Goal: Transaction & Acquisition: Book appointment/travel/reservation

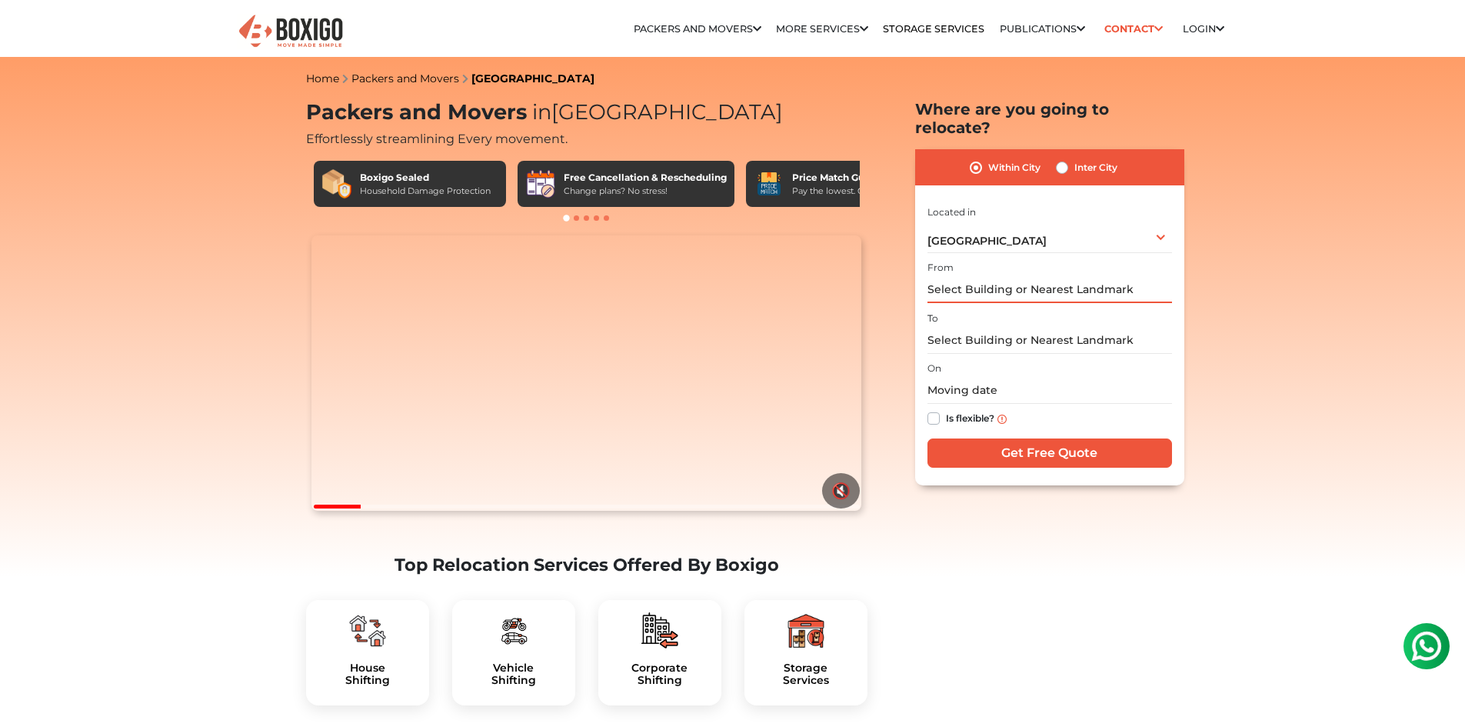
click at [967, 276] on input "text" at bounding box center [1049, 289] width 245 height 27
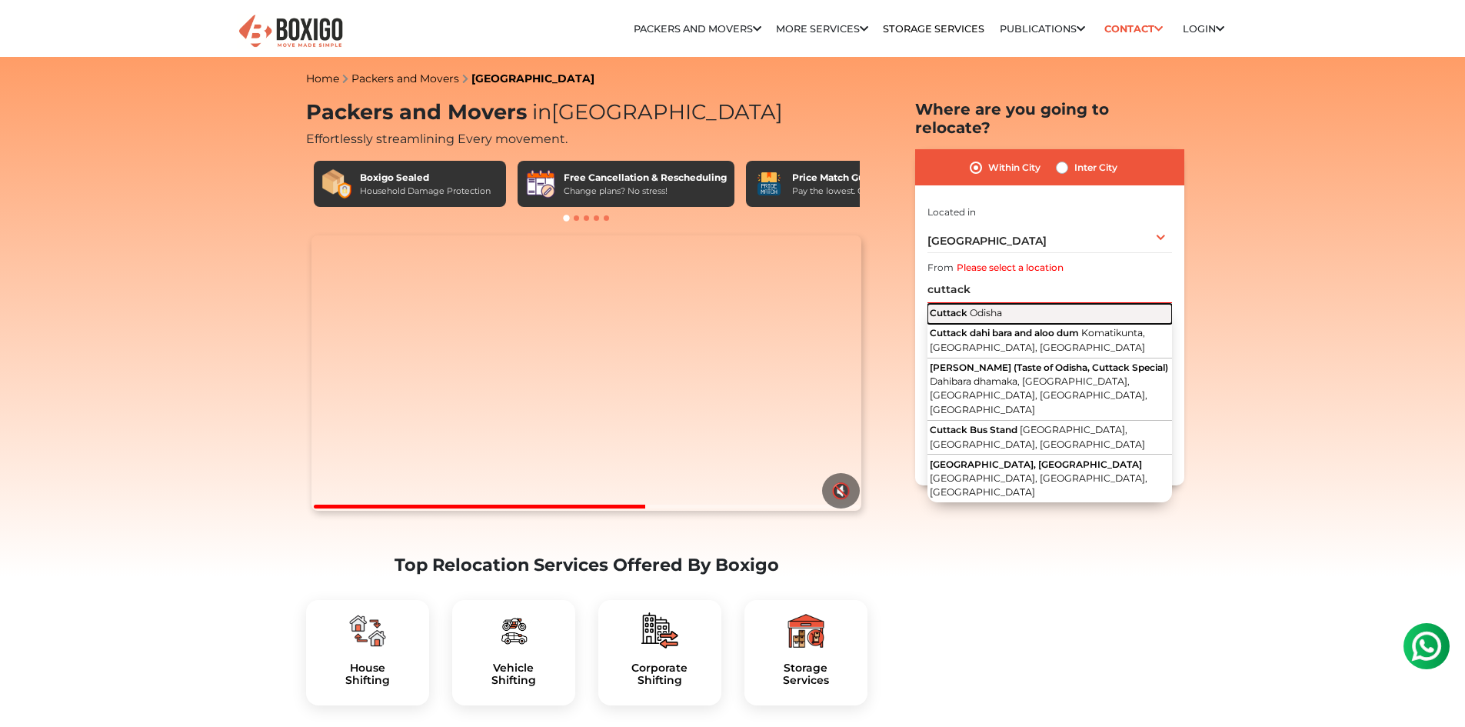
click at [997, 307] on span "Odisha" at bounding box center [986, 313] width 32 height 12
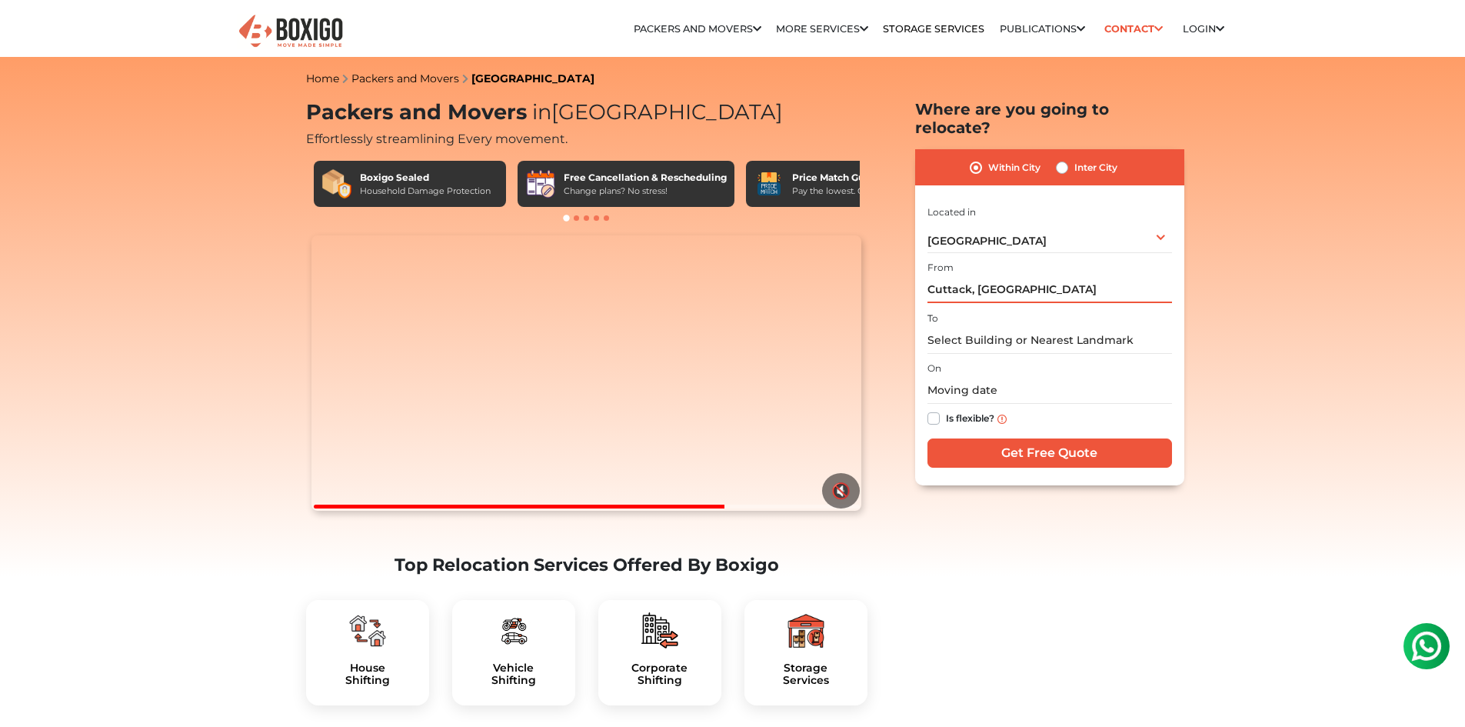
drag, startPoint x: 1017, startPoint y: 274, endPoint x: 904, endPoint y: 275, distance: 113.1
click at [904, 275] on section "Packers and Movers in [GEOGRAPHIC_DATA] Effortlessly streamlining Every movemen…" at bounding box center [1025, 292] width 269 height 385
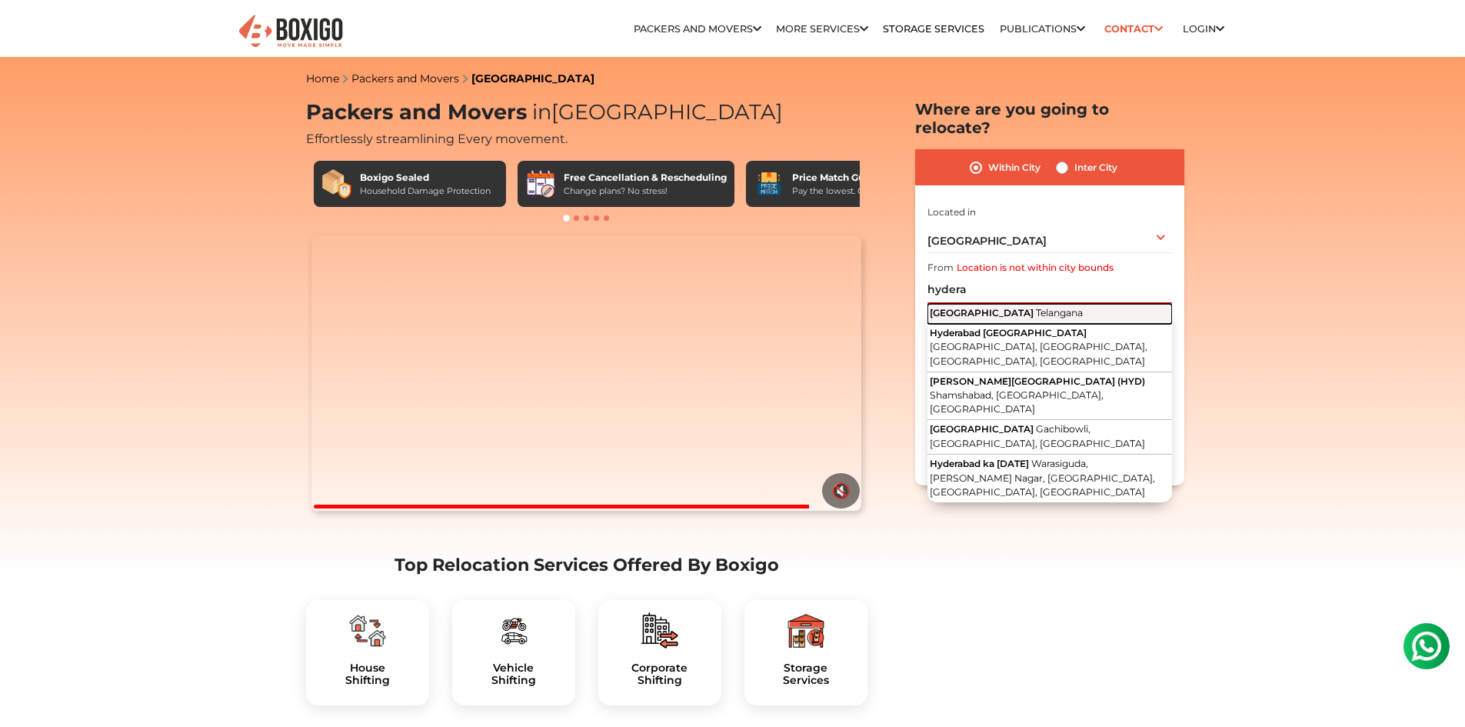
click at [1036, 307] on span "Telangana" at bounding box center [1059, 313] width 47 height 12
type input "[GEOGRAPHIC_DATA], [GEOGRAPHIC_DATA]"
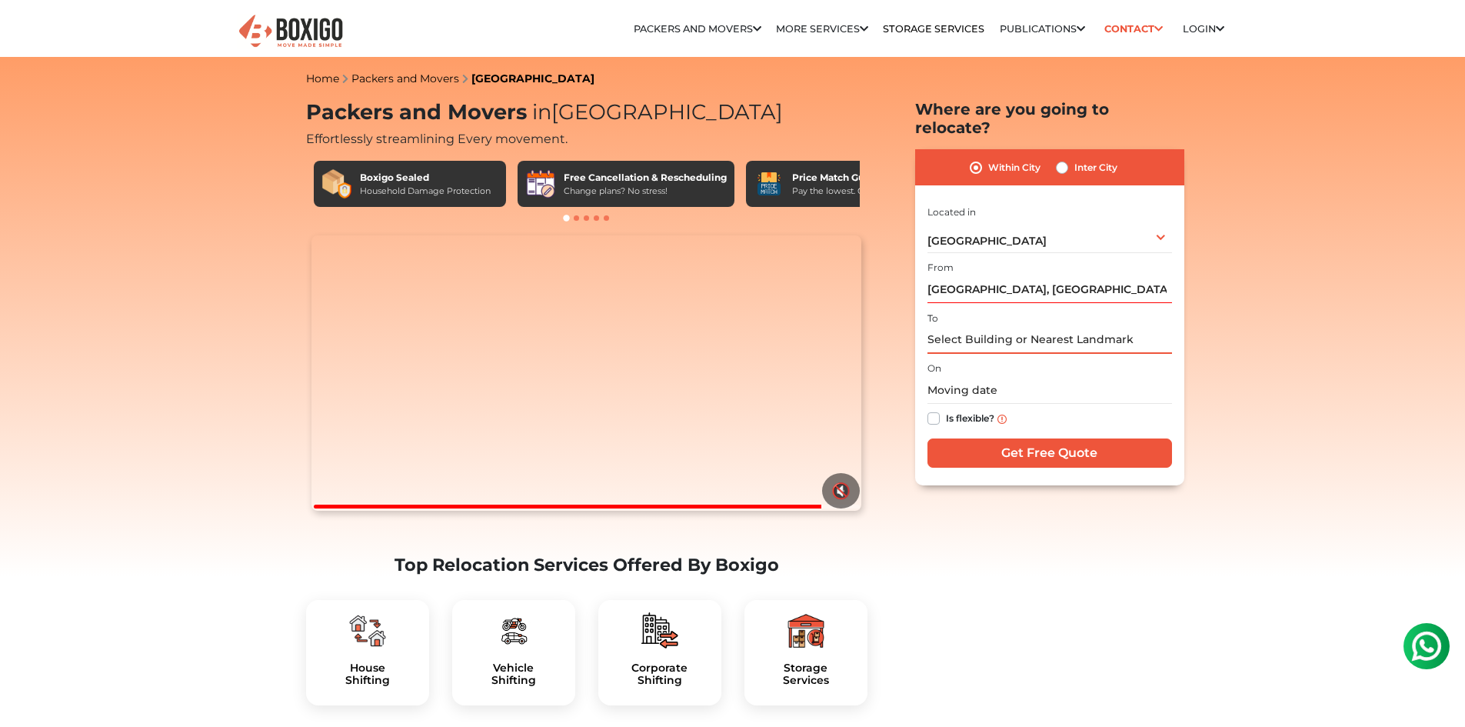
click at [993, 327] on input "text" at bounding box center [1049, 340] width 245 height 27
type input "v"
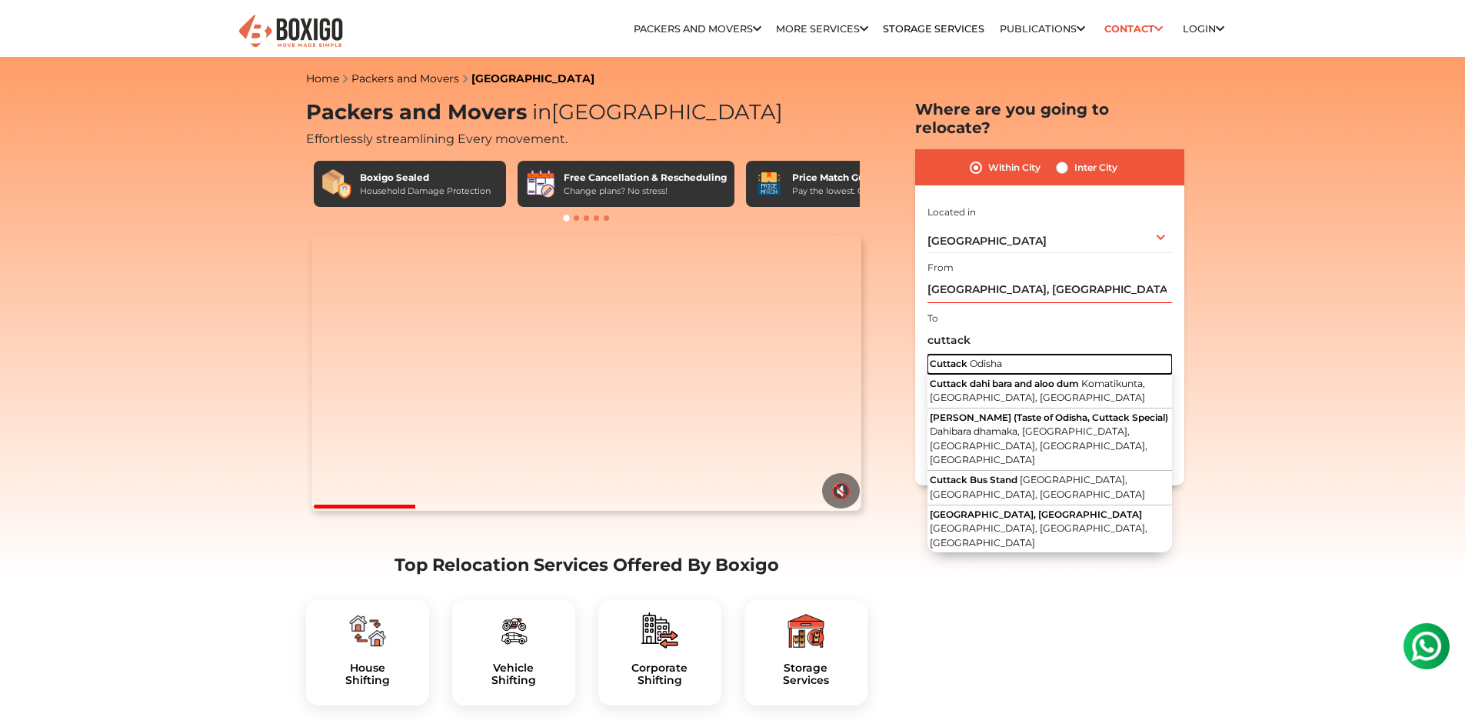
click at [1015, 355] on button "Cuttack Odisha" at bounding box center [1049, 365] width 245 height 20
type input "Cuttack, [GEOGRAPHIC_DATA]"
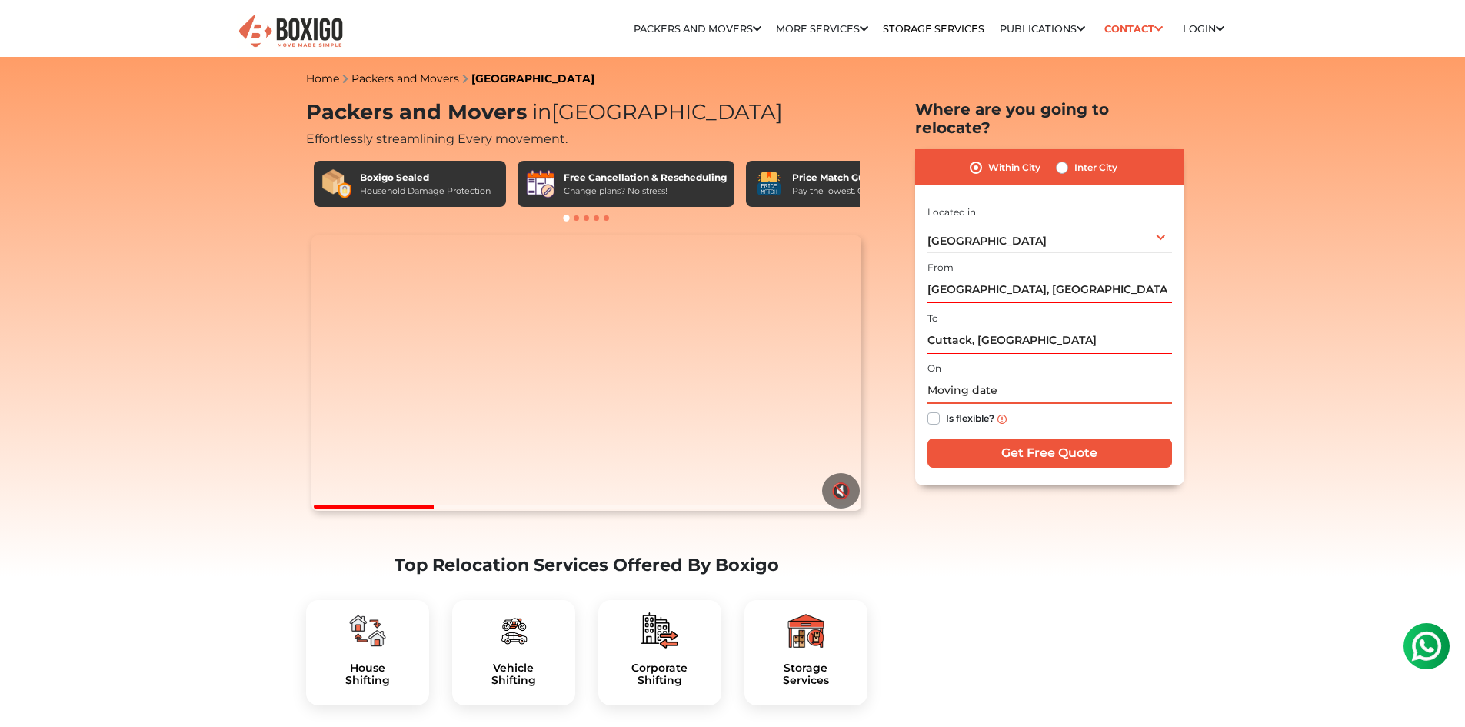
click at [977, 377] on input "text" at bounding box center [1049, 390] width 245 height 27
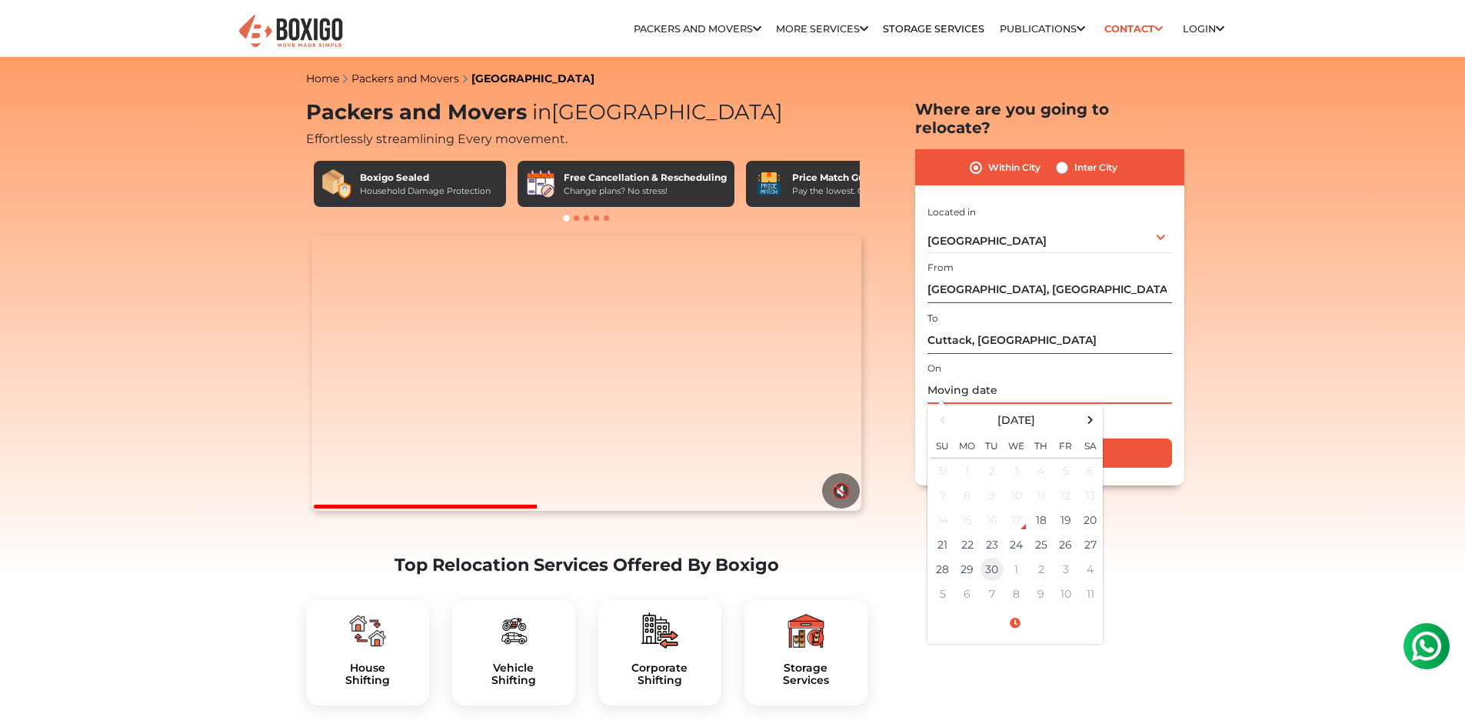
click at [984, 557] on td "30" at bounding box center [992, 569] width 25 height 25
type input "[DATE] 12:00 AM"
click at [990, 557] on td "30" at bounding box center [992, 569] width 25 height 25
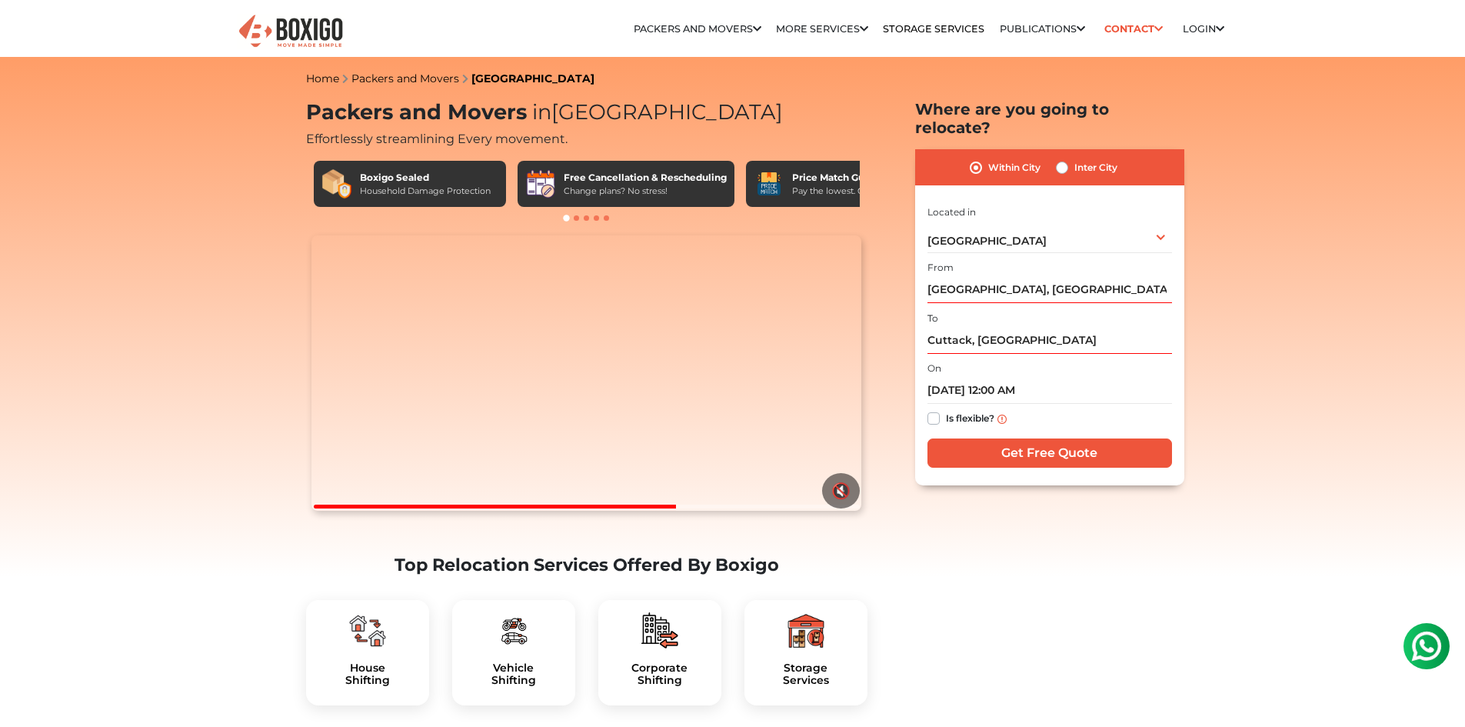
click at [946, 409] on label "Is flexible?" at bounding box center [970, 417] width 48 height 16
click at [934, 409] on input "Is flexible?" at bounding box center [933, 416] width 12 height 15
checkbox input "true"
click at [1013, 438] on input "Get Free Quote" at bounding box center [1049, 452] width 245 height 29
click at [1074, 158] on label "Inter City" at bounding box center [1095, 167] width 43 height 18
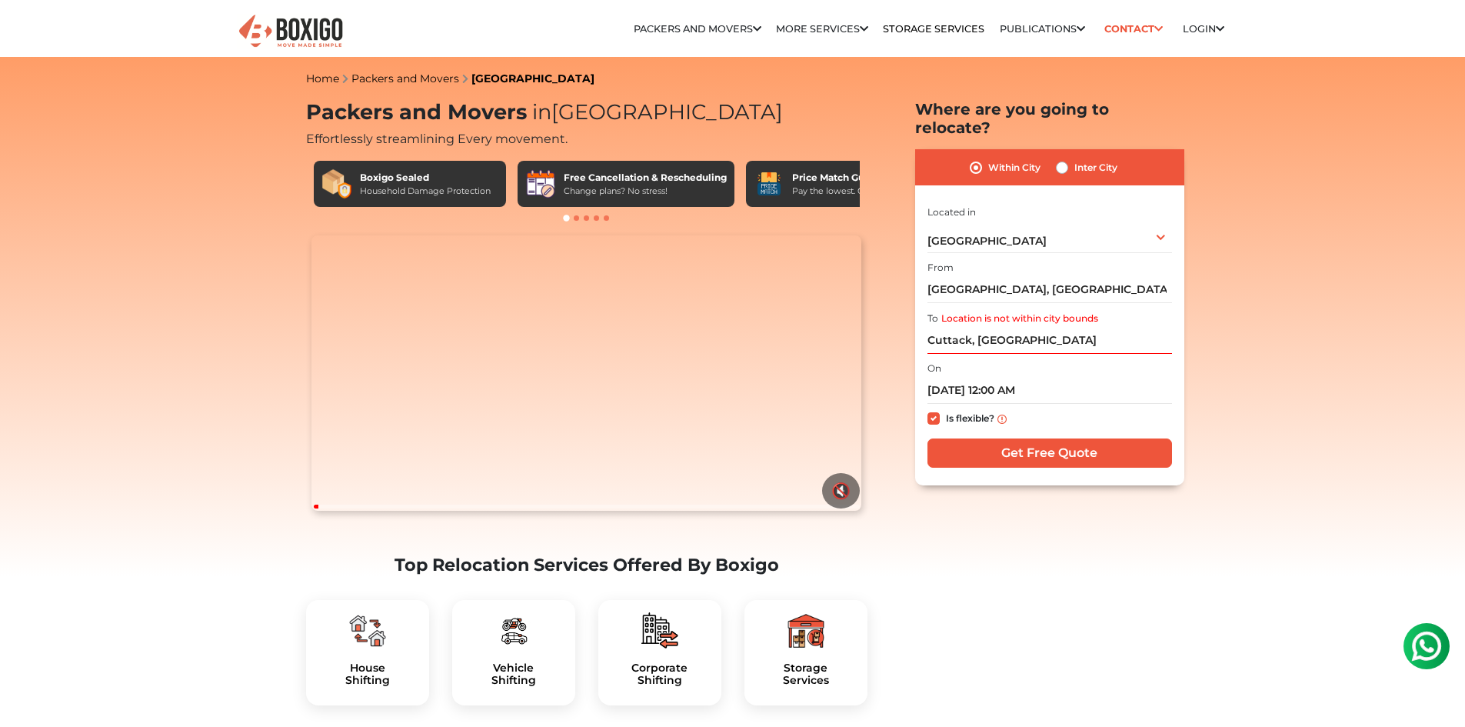
click at [1061, 158] on input "Inter City" at bounding box center [1062, 165] width 12 height 15
radio input "true"
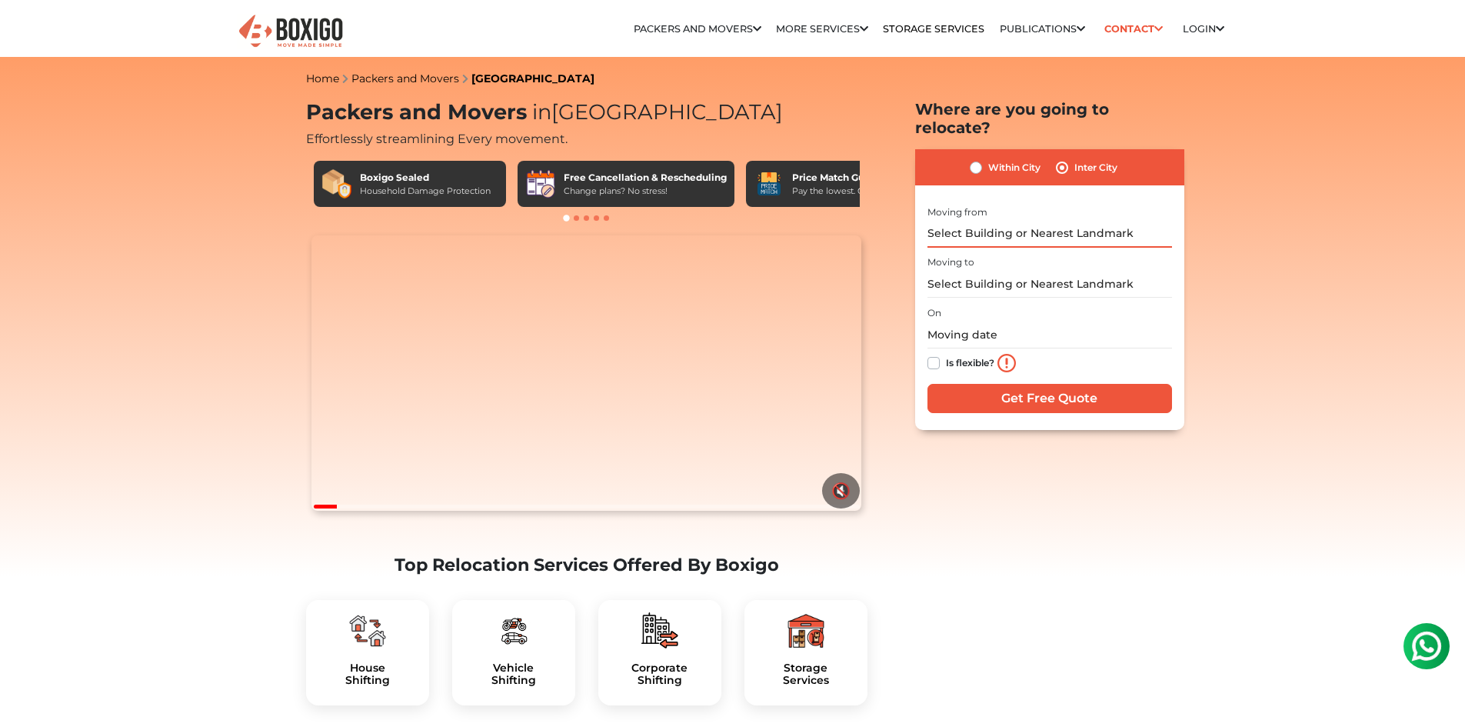
click at [990, 223] on input "text" at bounding box center [1049, 234] width 245 height 27
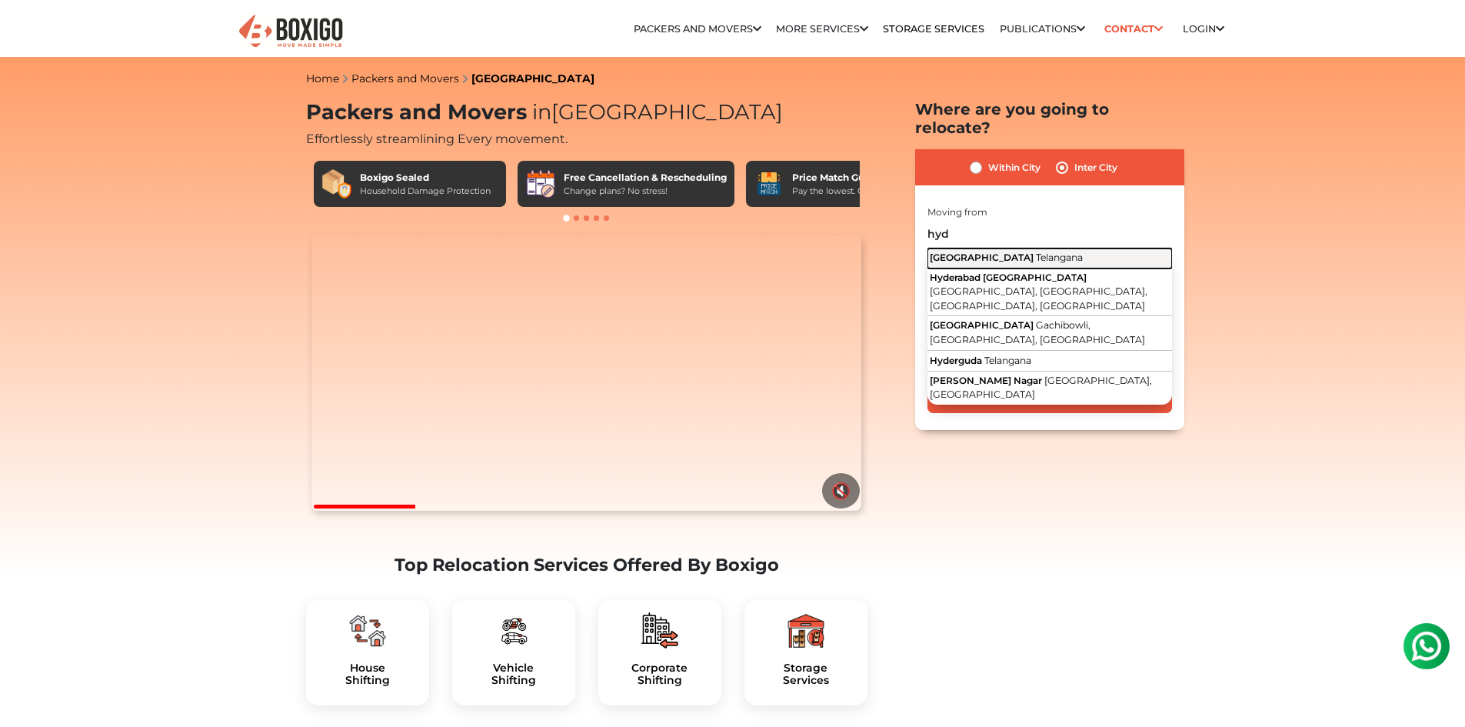
click at [1036, 251] on span "Telangana" at bounding box center [1059, 257] width 47 height 12
type input "[GEOGRAPHIC_DATA], [GEOGRAPHIC_DATA]"
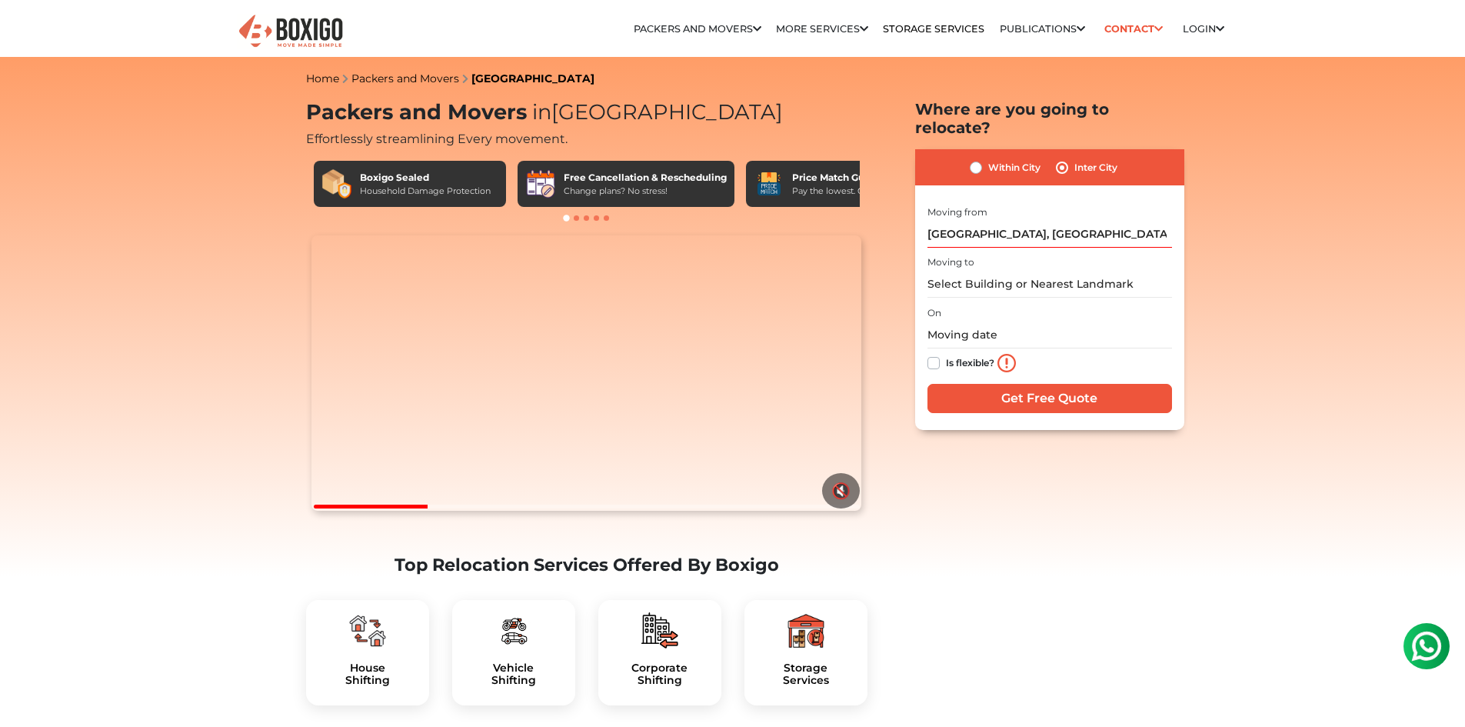
click at [990, 252] on div "Moving to" at bounding box center [1049, 274] width 245 height 45
click at [990, 271] on input "text" at bounding box center [1049, 284] width 245 height 27
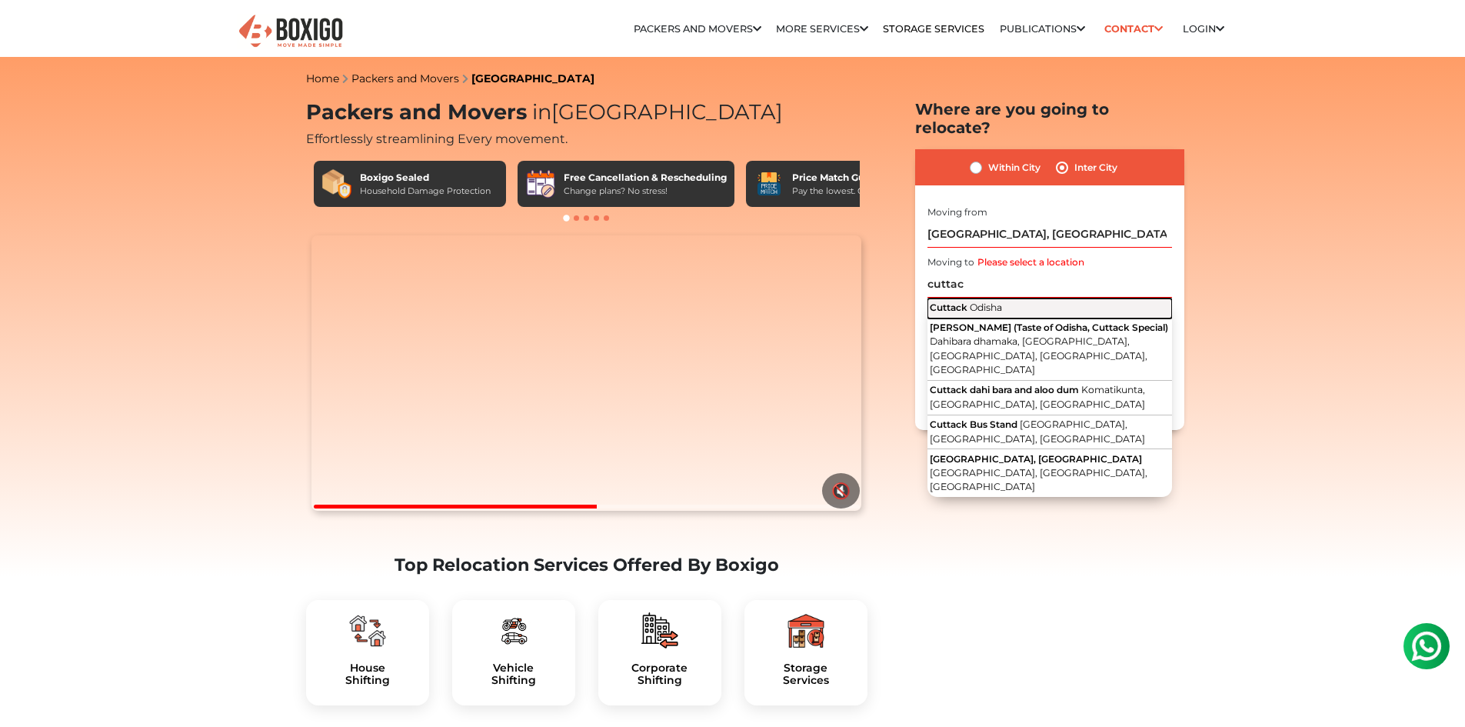
click at [1004, 298] on button "Cuttack Odisha" at bounding box center [1049, 308] width 245 height 20
type input "Cuttack, [GEOGRAPHIC_DATA]"
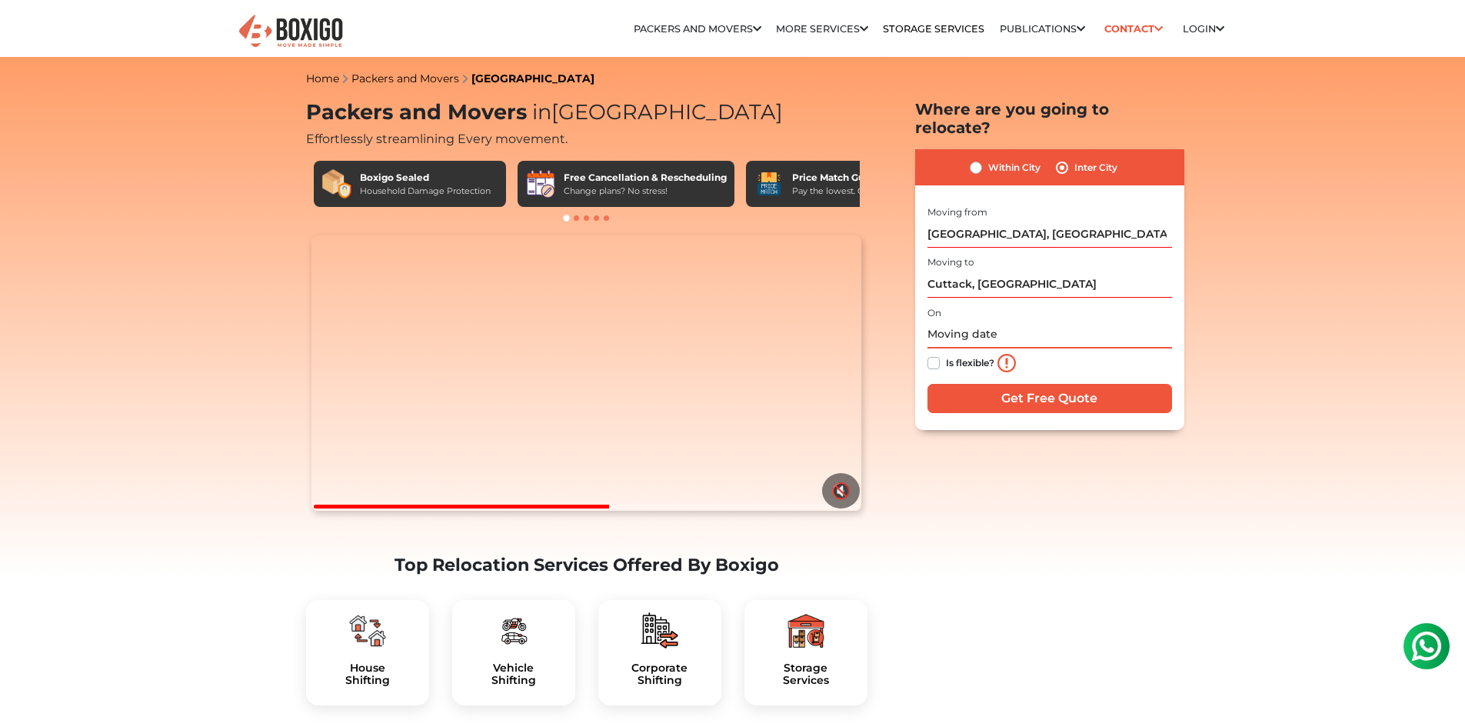
click at [978, 321] on input "text" at bounding box center [1049, 334] width 245 height 27
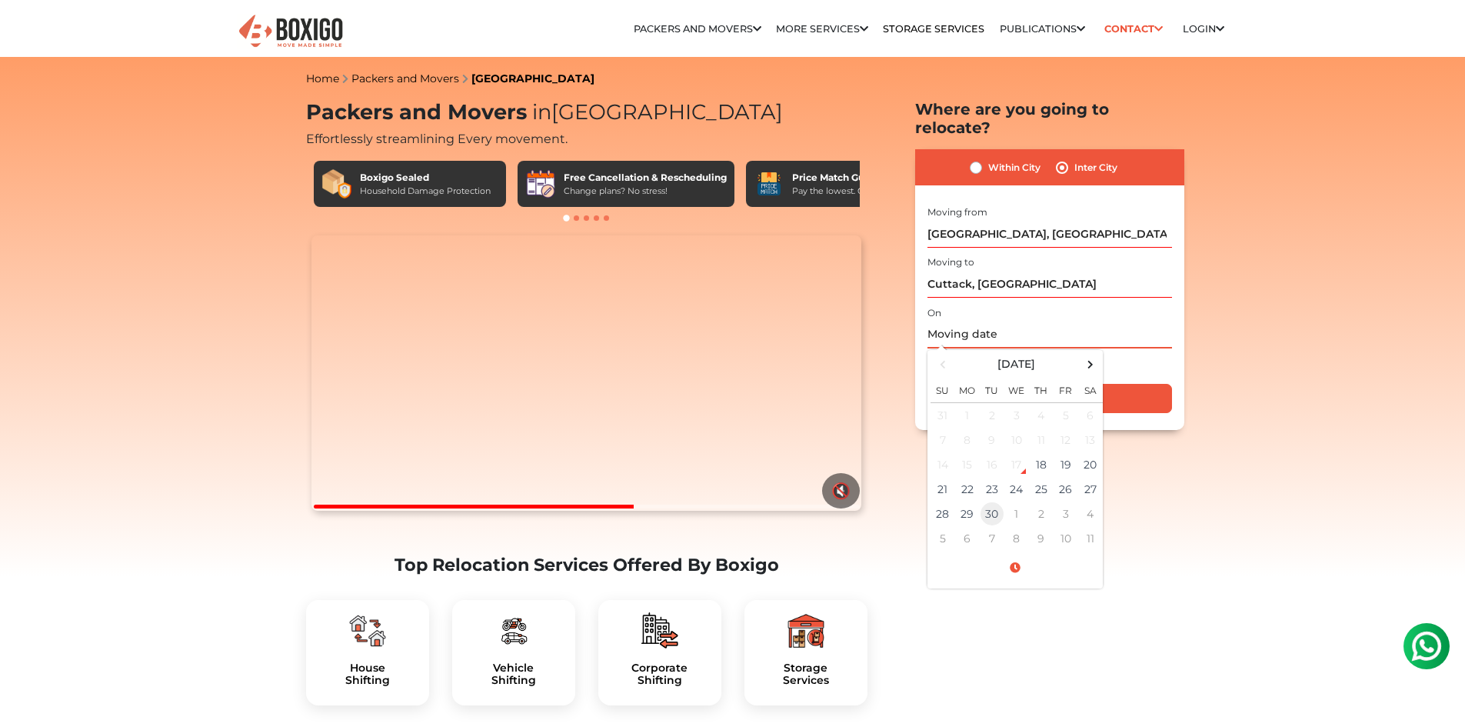
click at [993, 501] on td "30" at bounding box center [992, 513] width 25 height 25
type input "[DATE] 12:00 AM"
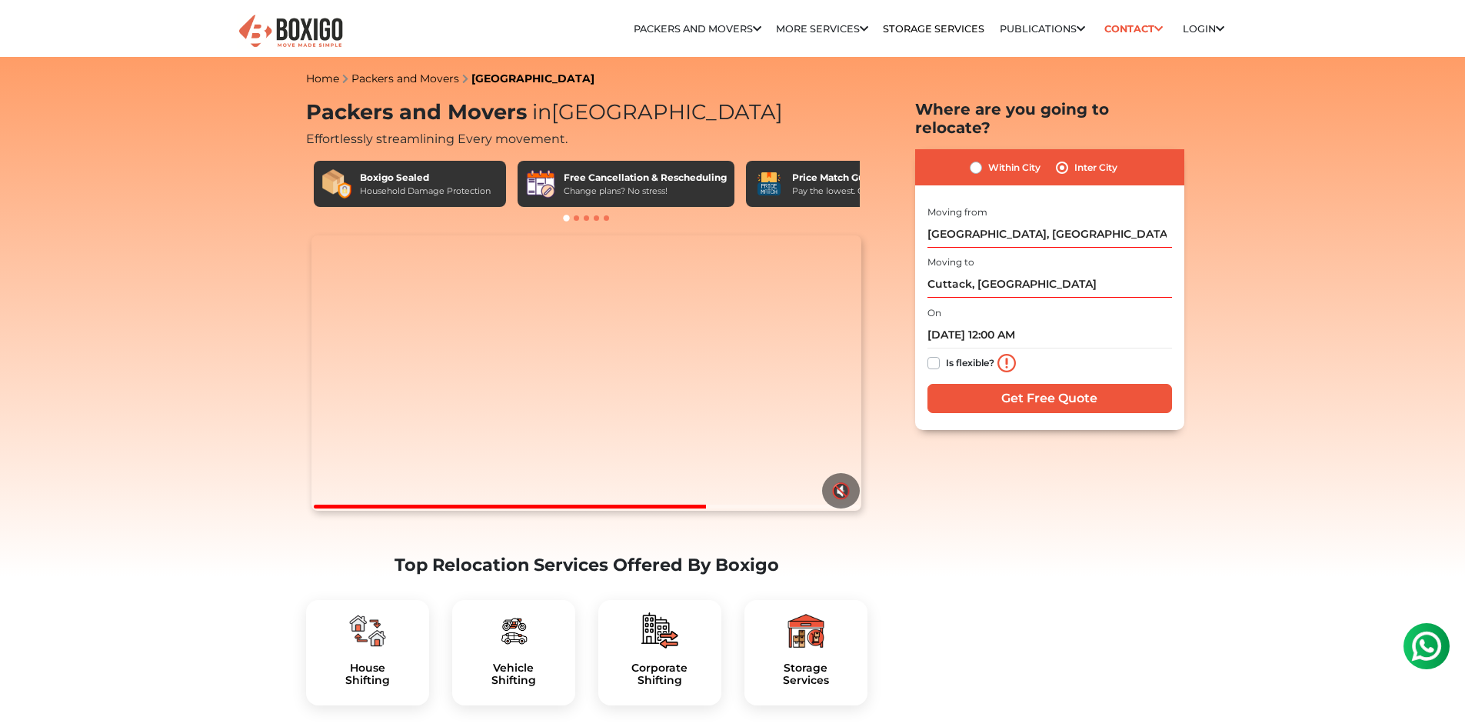
click at [946, 354] on label "Is flexible?" at bounding box center [970, 362] width 48 height 16
click at [936, 354] on input "Is flexible?" at bounding box center [933, 361] width 12 height 15
checkbox input "true"
click at [1011, 386] on input "Get Free Quote" at bounding box center [1049, 398] width 245 height 29
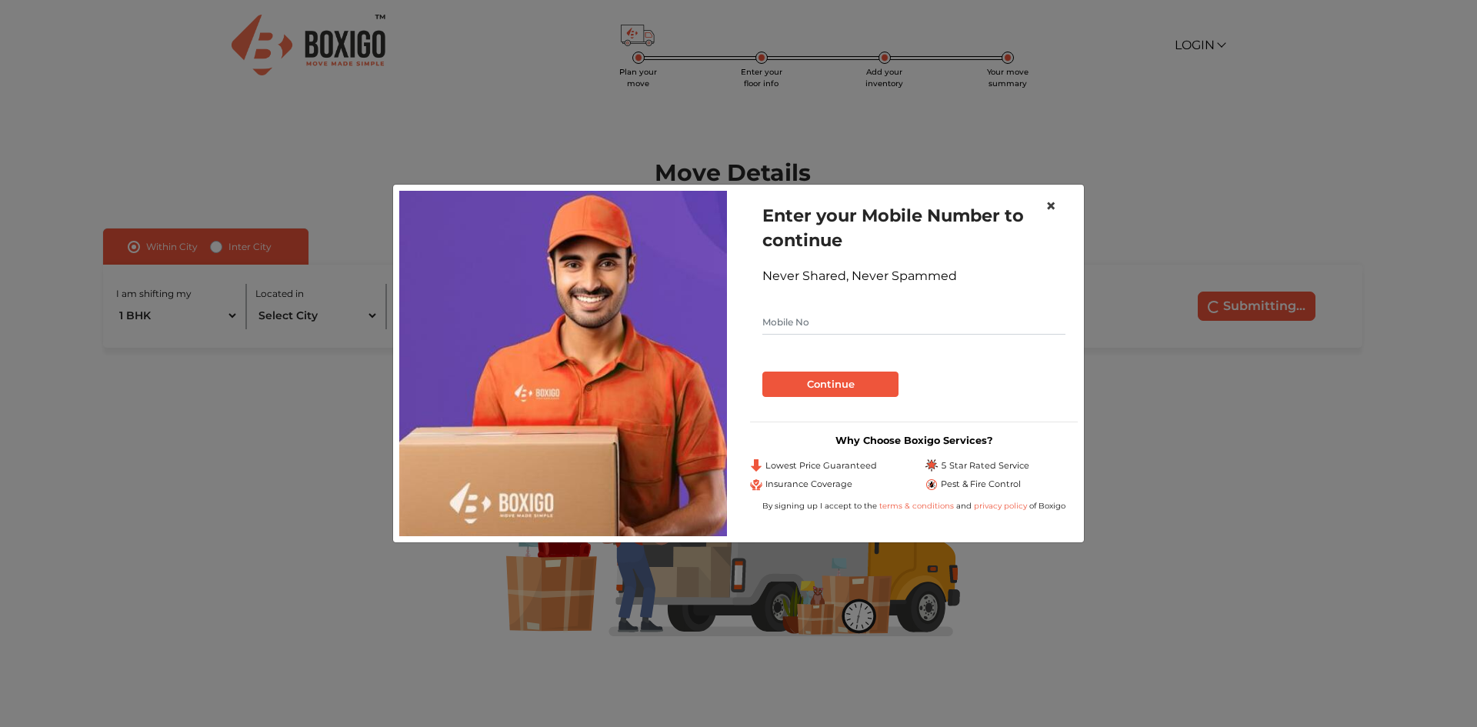
click at [1048, 204] on span "×" at bounding box center [1050, 206] width 11 height 22
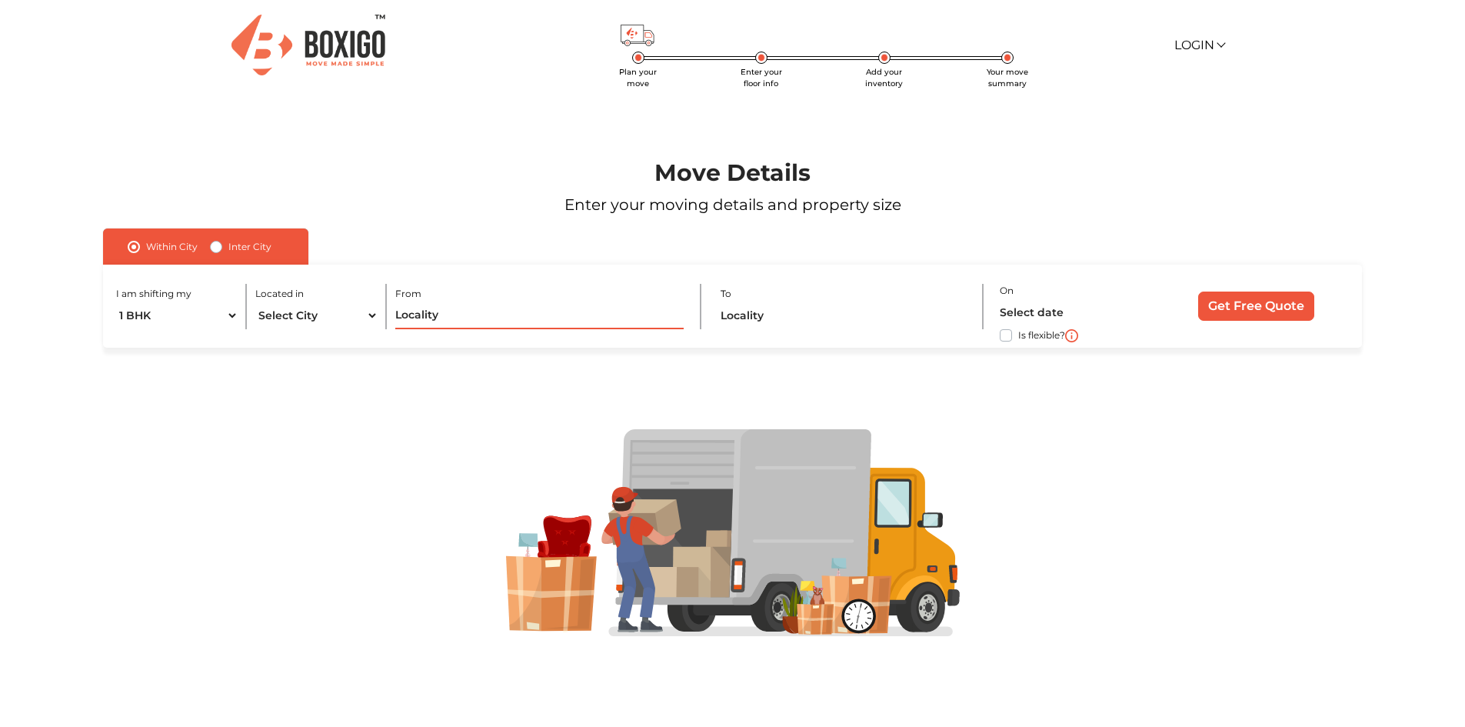
click at [531, 318] on input "text" at bounding box center [539, 315] width 288 height 27
click at [228, 250] on label "Inter City" at bounding box center [249, 247] width 43 height 18
click at [210, 250] on input "Inter City" at bounding box center [216, 245] width 12 height 15
radio input "true"
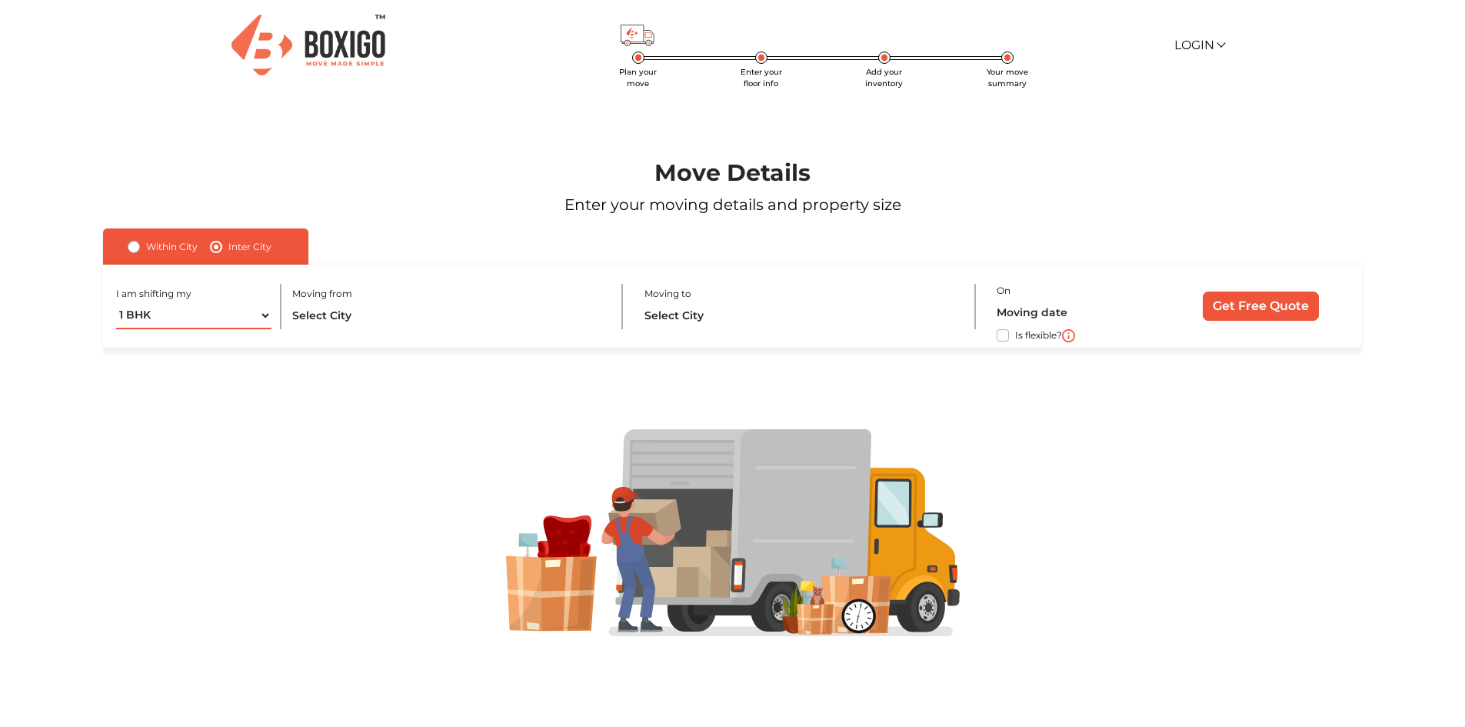
click at [227, 309] on select "1 BHK 2 BHK 3 BHK 3 + BHK FEW ITEMS" at bounding box center [193, 315] width 155 height 27
select select "FEW ITEMS"
click at [116, 302] on select "1 BHK 2 BHK 3 BHK 3 + BHK FEW ITEMS" at bounding box center [193, 315] width 155 height 27
click at [345, 311] on input "text" at bounding box center [448, 315] width 312 height 27
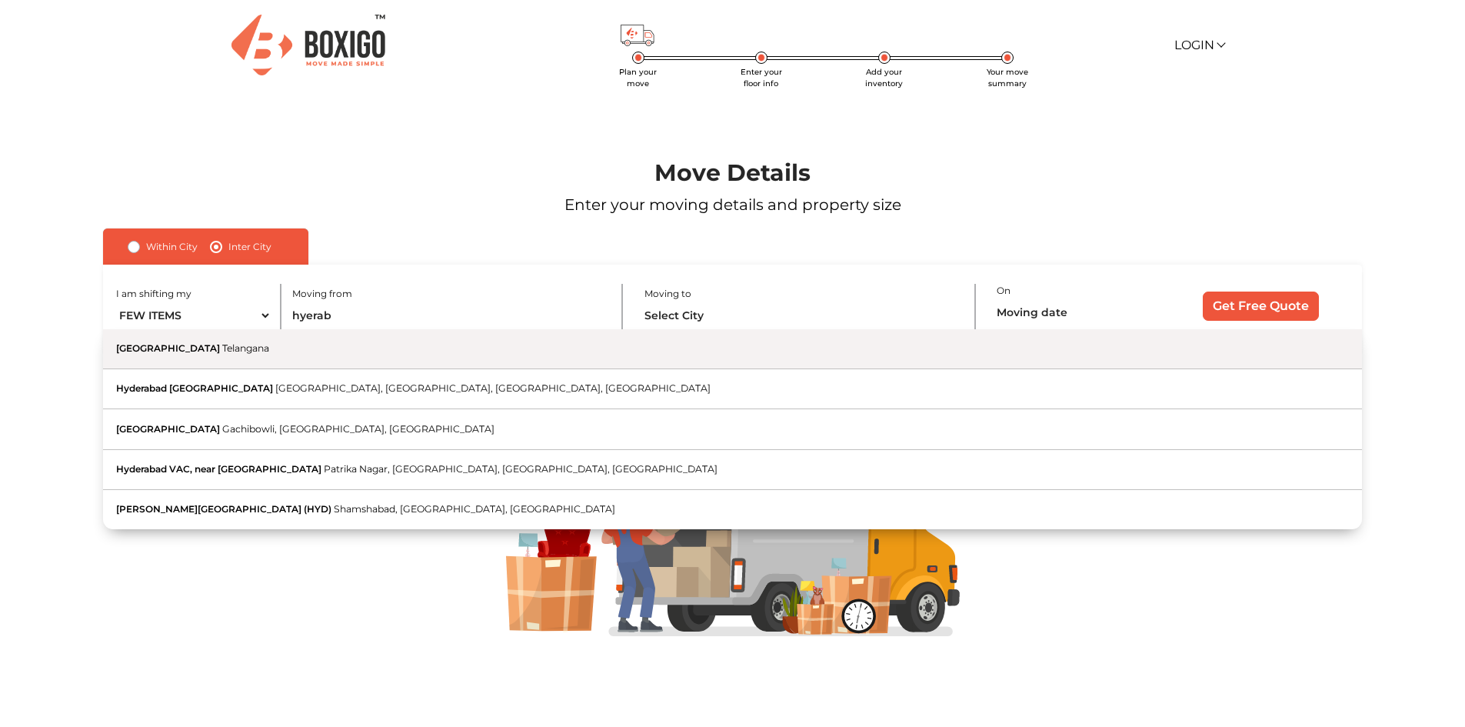
click at [352, 352] on button "Hyderabad [GEOGRAPHIC_DATA]" at bounding box center [732, 349] width 1258 height 40
type input "[GEOGRAPHIC_DATA], [GEOGRAPHIC_DATA]"
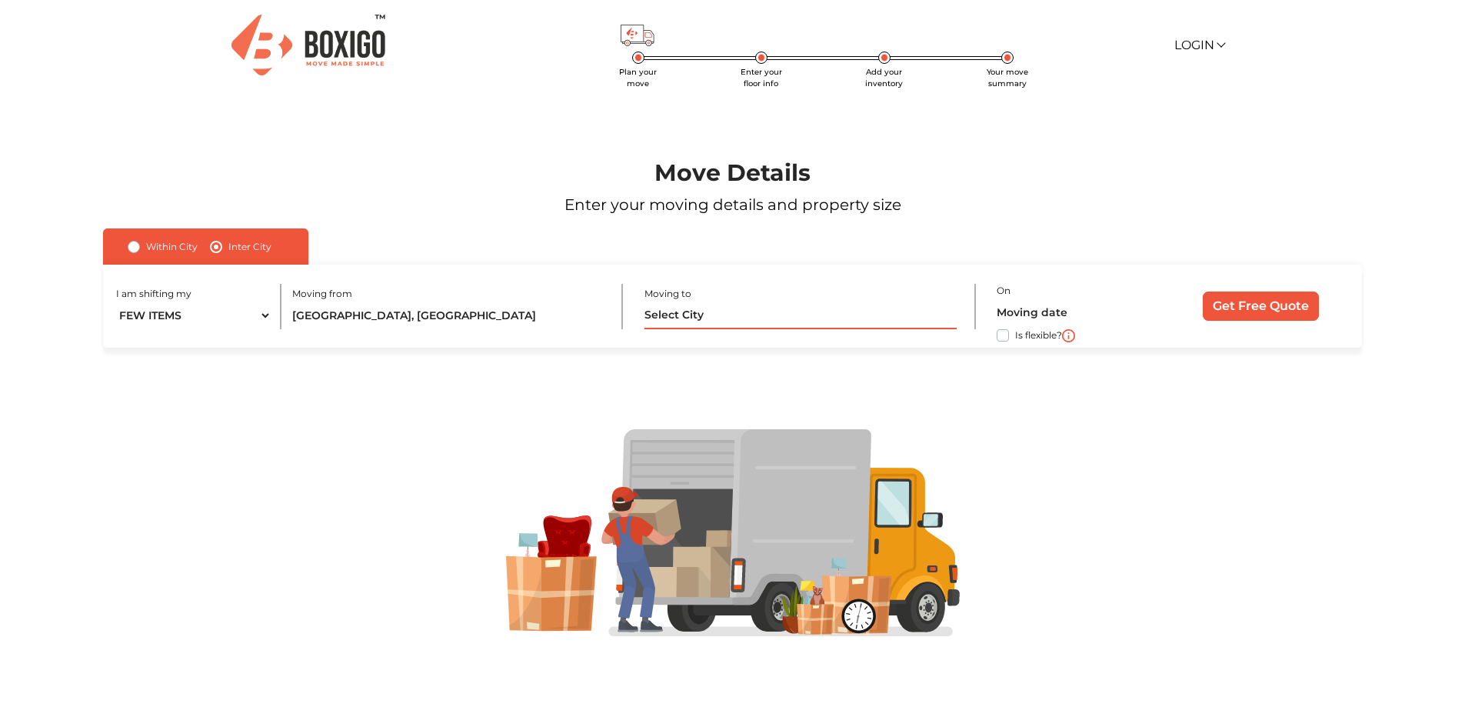
click at [688, 307] on input "text" at bounding box center [800, 315] width 312 height 27
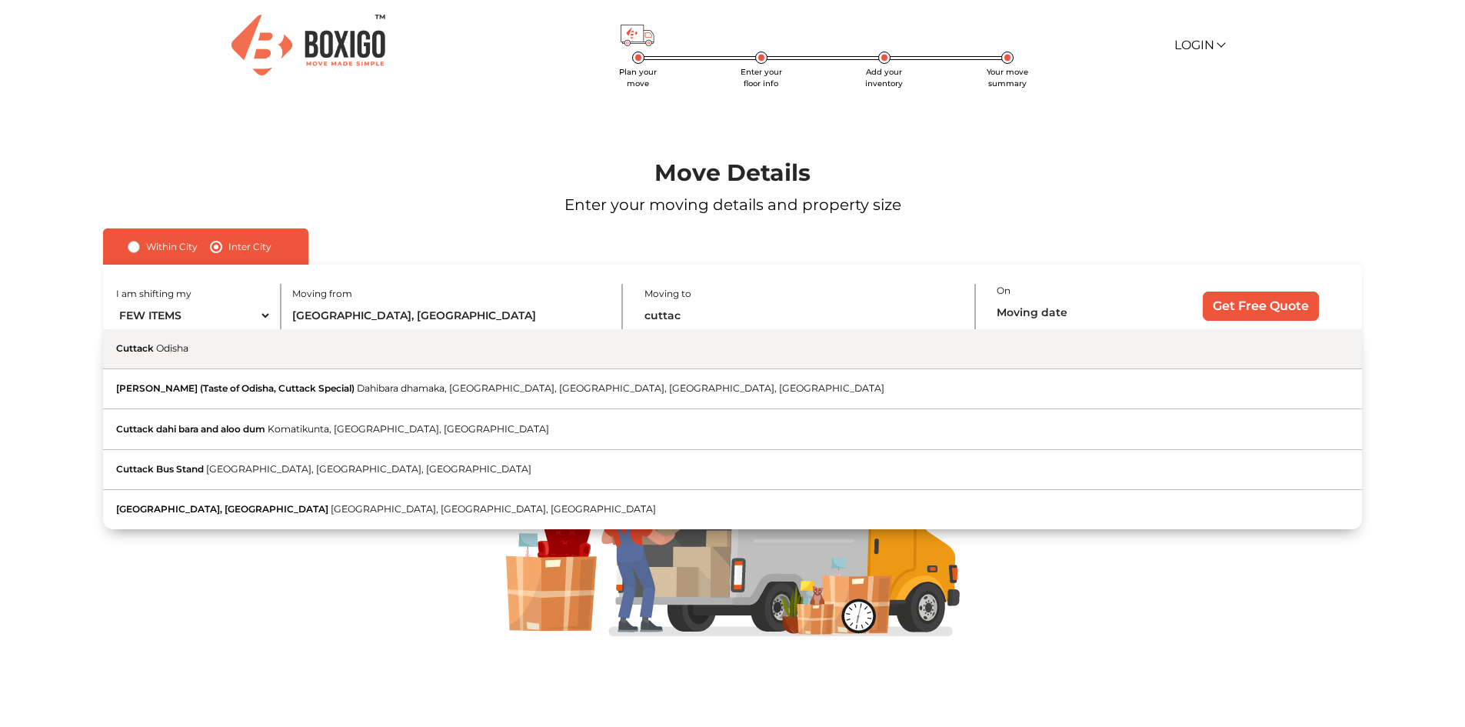
click at [670, 358] on button "Cuttack Odisha" at bounding box center [732, 349] width 1258 height 40
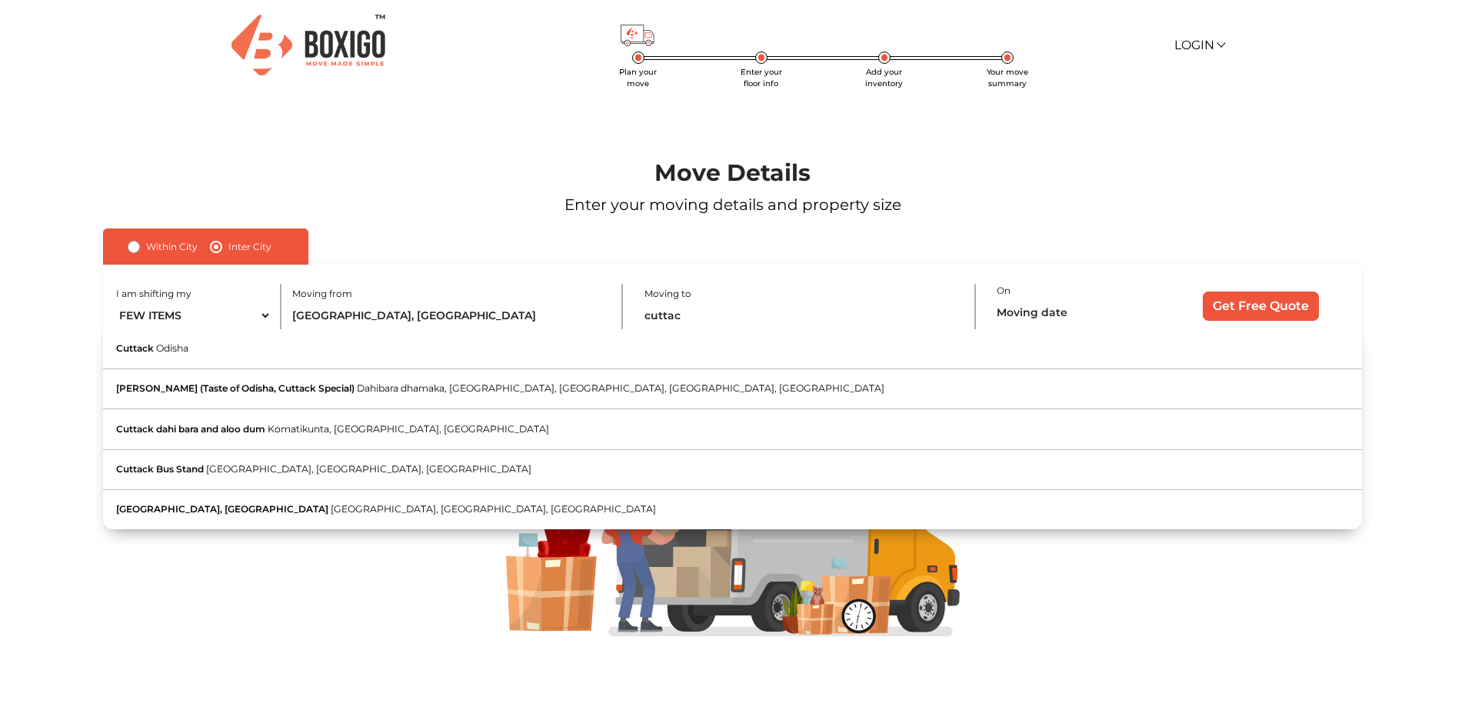
type input "Cuttack, [GEOGRAPHIC_DATA]"
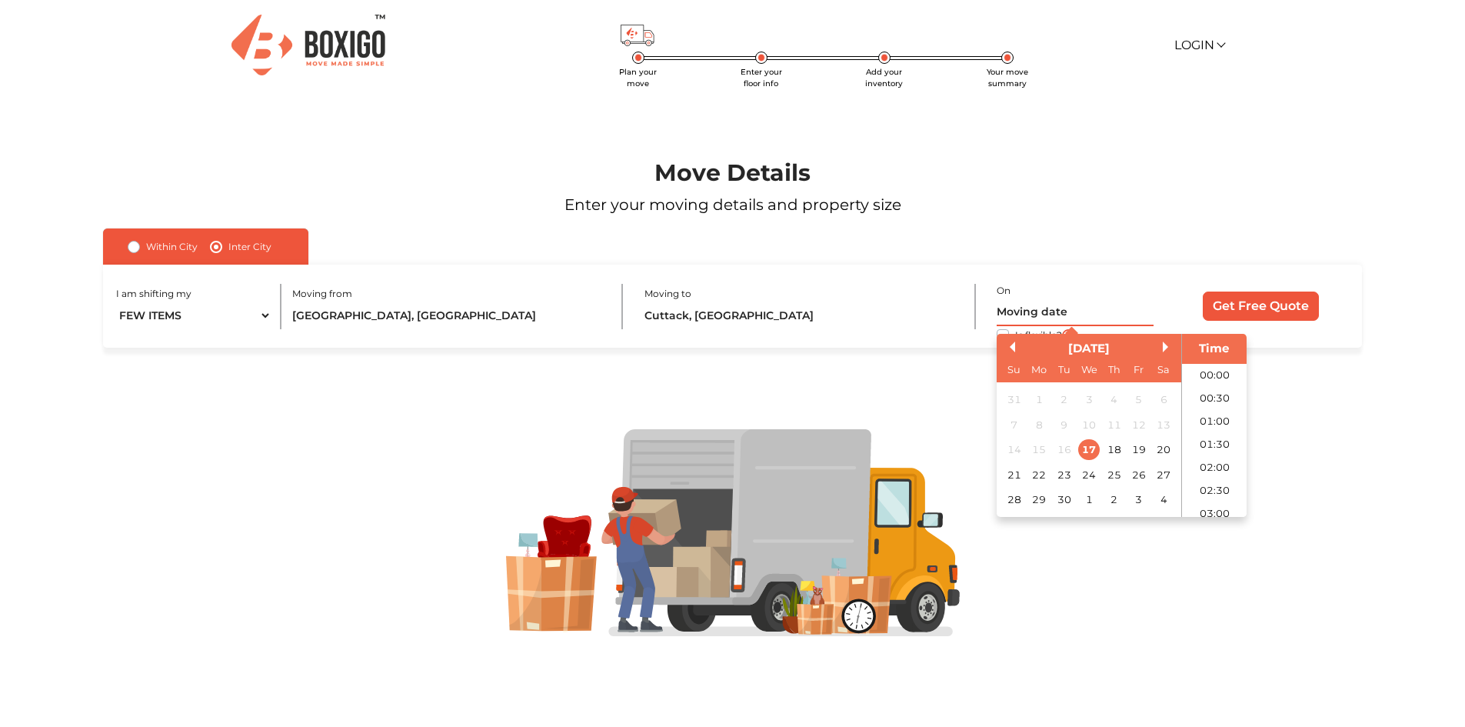
click at [1021, 305] on input "text" at bounding box center [1075, 312] width 157 height 27
click at [1064, 502] on div "30" at bounding box center [1064, 499] width 21 height 21
click at [1210, 435] on li "10:30" at bounding box center [1214, 443] width 65 height 23
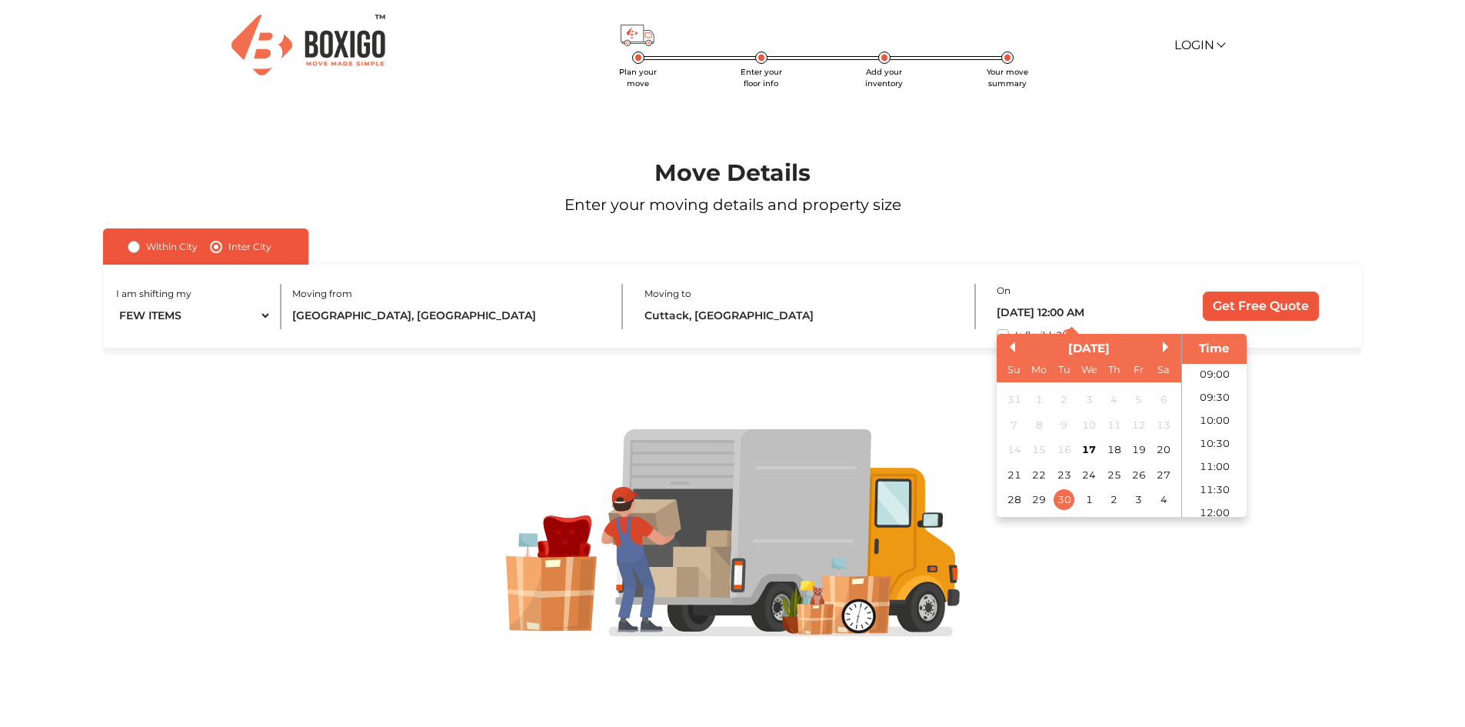
type input "30/09/2025 10:30 AM"
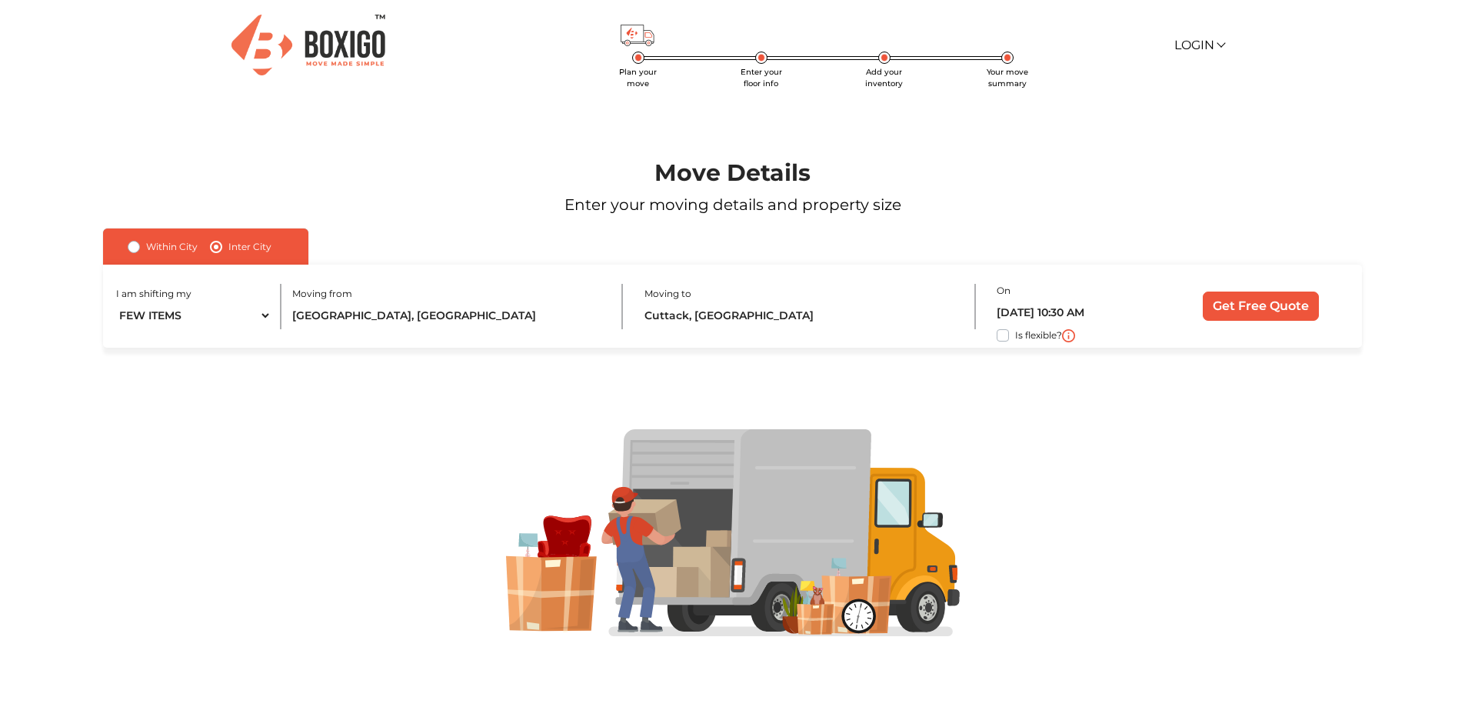
click at [996, 332] on div "I am shifting my 1 BHK 2 BHK 3 BHK 3 + BHK FEW ITEMS Moving from Hyderabad, Tel…" at bounding box center [732, 307] width 1258 height 84
click at [1015, 332] on label "Is flexible?" at bounding box center [1038, 334] width 47 height 16
click at [115, 332] on input "Is flexible?" at bounding box center [109, 333] width 12 height 15
checkbox input "true"
click at [1258, 298] on input "Get Free Quote" at bounding box center [1261, 305] width 116 height 29
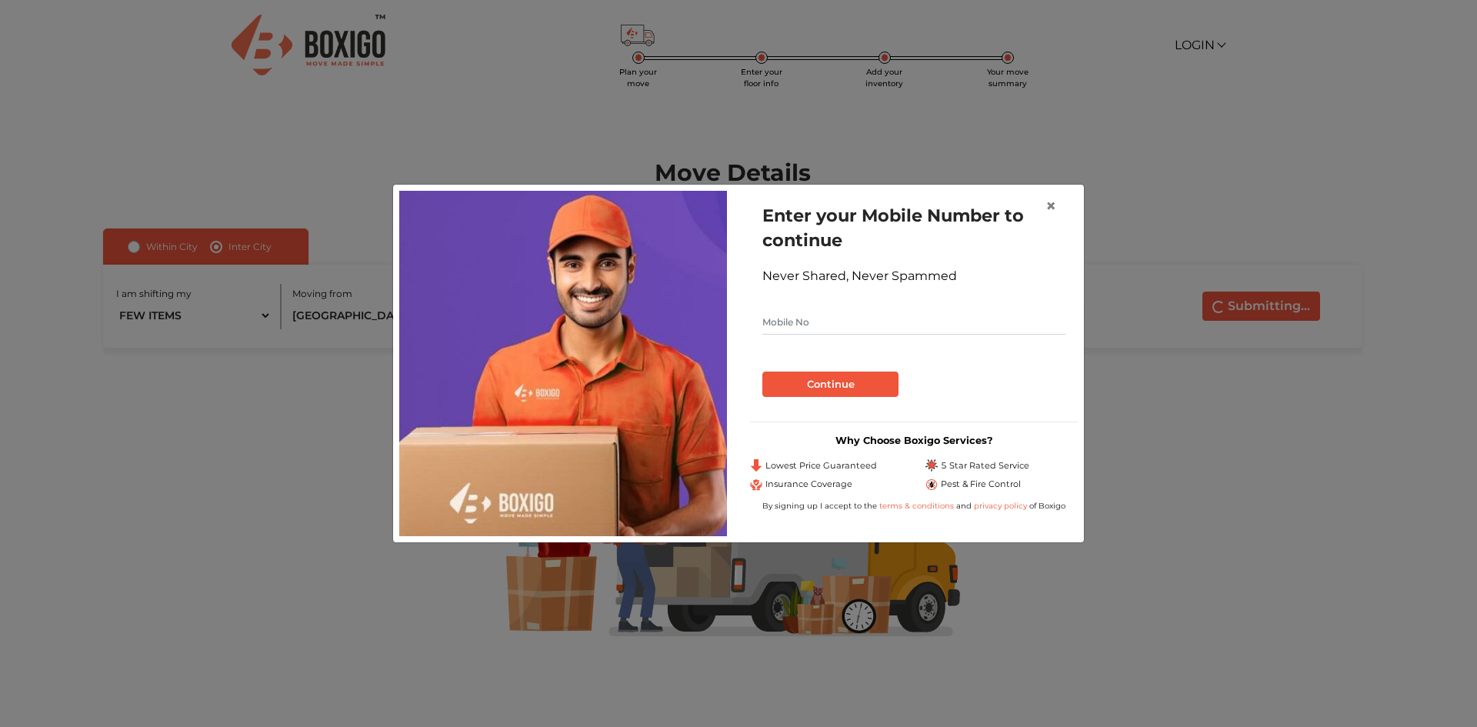
click at [945, 323] on input "text" at bounding box center [913, 322] width 303 height 25
type input "7381066456"
click at [890, 380] on button "Continue" at bounding box center [830, 384] width 136 height 26
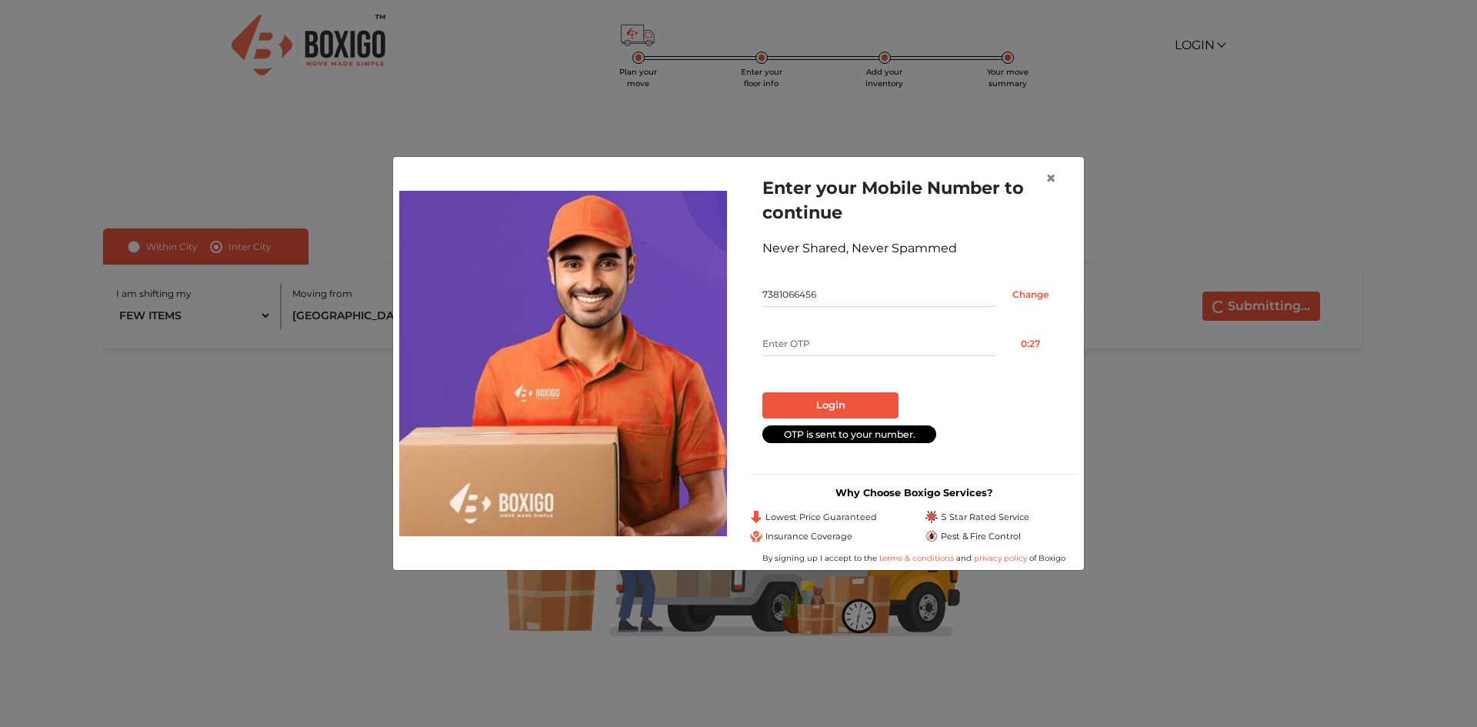
click at [875, 350] on input "text" at bounding box center [878, 343] width 233 height 25
type input "6979"
click at [871, 395] on button "Login" at bounding box center [830, 405] width 136 height 26
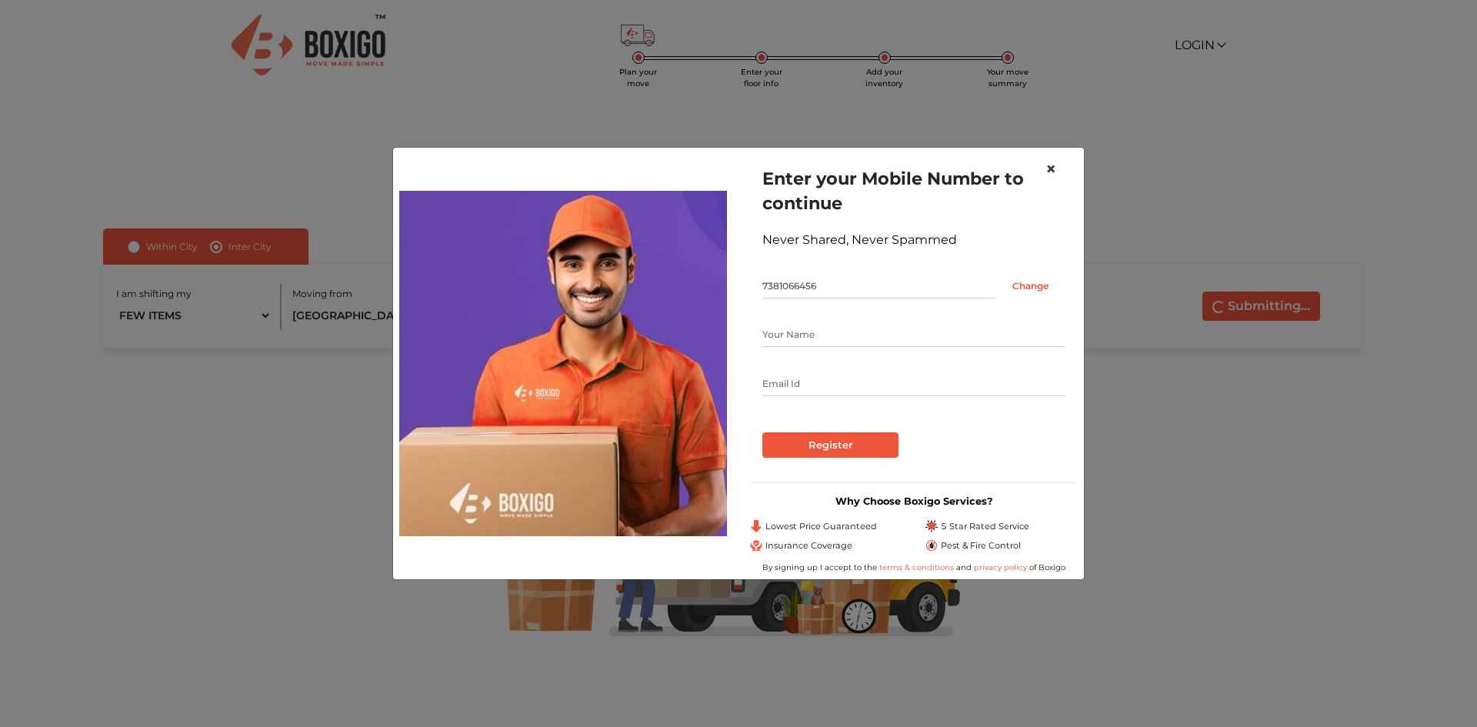
click at [1050, 154] on button "×" at bounding box center [1050, 169] width 35 height 43
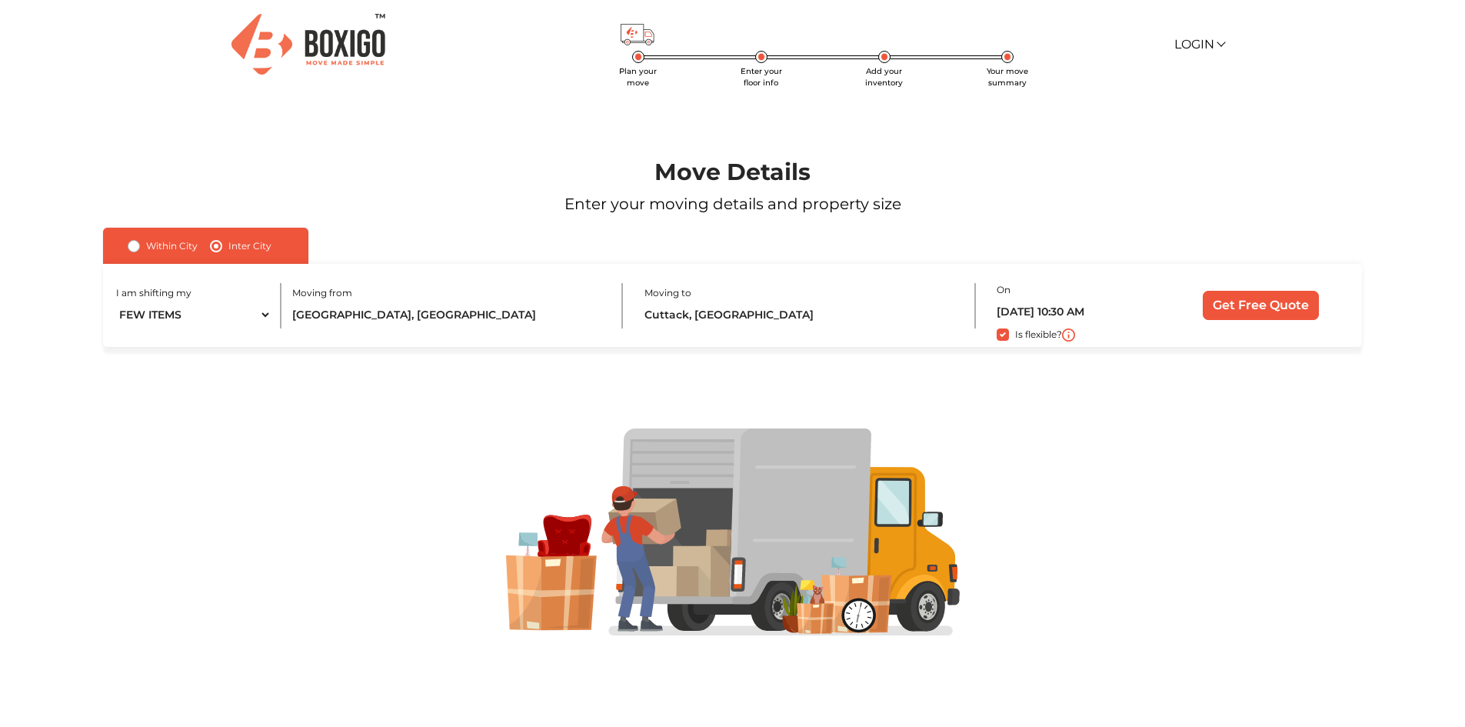
scroll to position [0, 0]
